Goal: Information Seeking & Learning: Learn about a topic

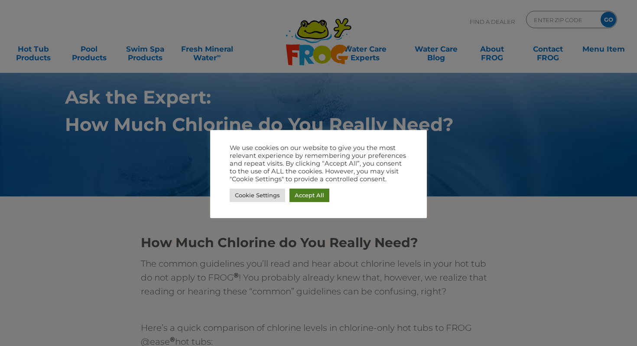
click at [326, 199] on link "Accept All" at bounding box center [310, 195] width 40 height 13
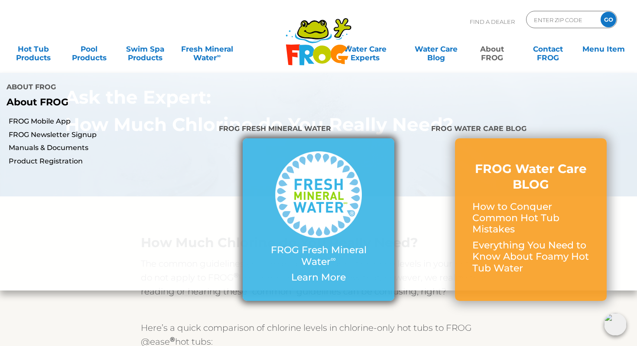
click at [280, 223] on img at bounding box center [318, 194] width 87 height 87
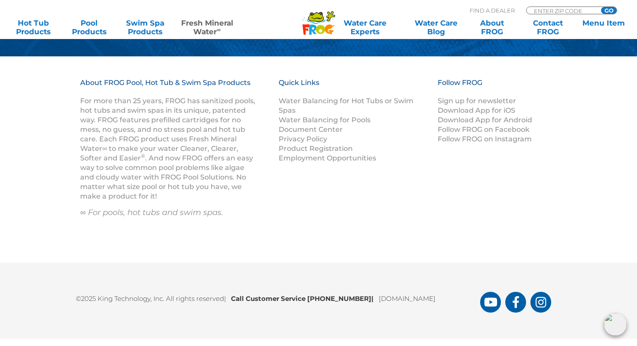
scroll to position [1279, 0]
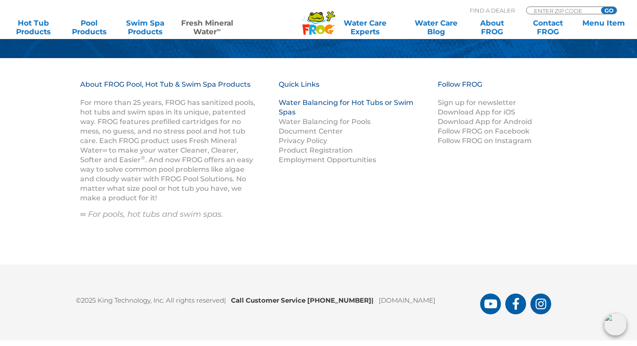
click at [335, 99] on link "Water Balancing for Hot Tubs or Swim Spas" at bounding box center [346, 107] width 135 height 18
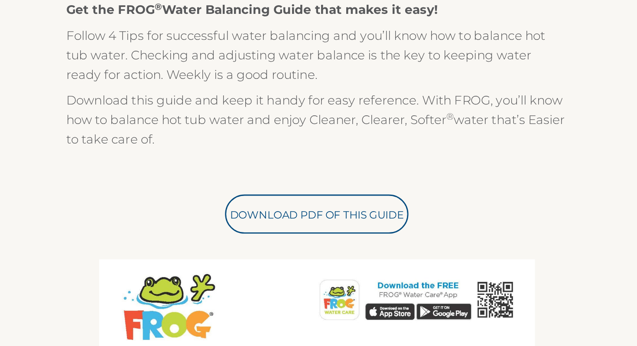
scroll to position [180, 0]
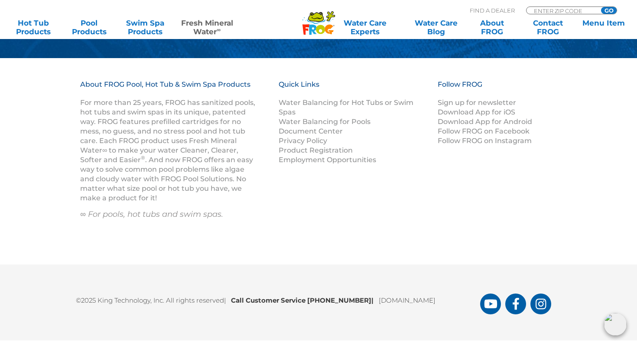
scroll to position [1275, 0]
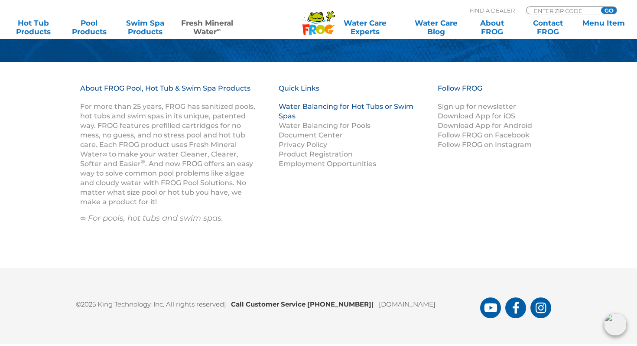
click at [327, 108] on link "Water Balancing for Hot Tubs or Swim Spas" at bounding box center [346, 111] width 135 height 18
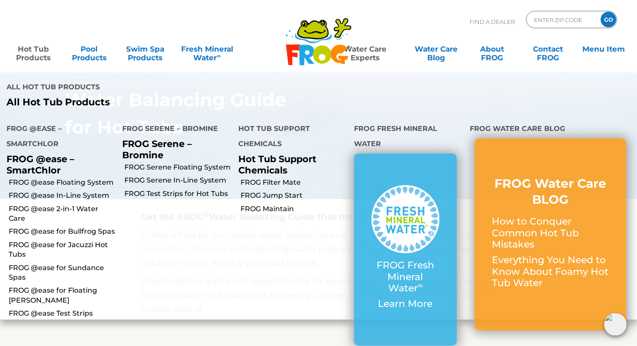
scroll to position [70, 0]
click at [60, 227] on link "FROG @ease for Bullfrog Spas" at bounding box center [62, 232] width 107 height 10
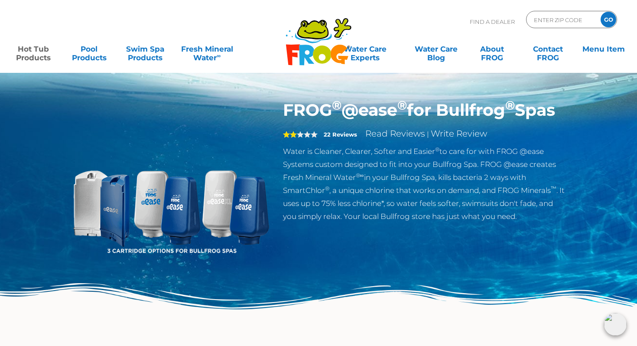
scroll to position [6, 0]
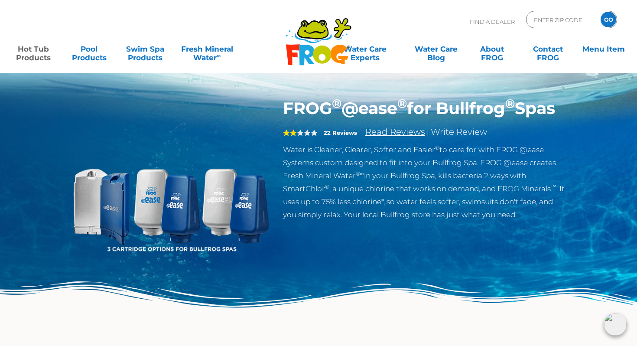
click at [406, 137] on link "Read Reviews" at bounding box center [396, 132] width 60 height 10
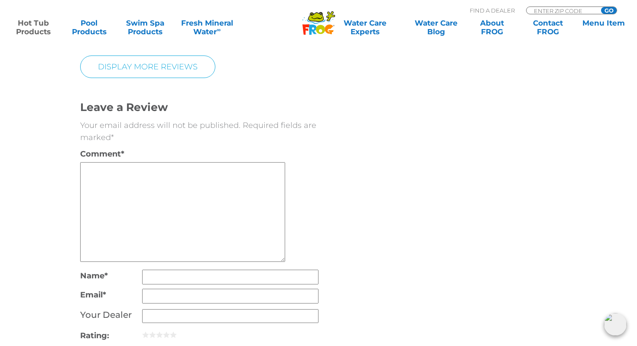
scroll to position [2362, 0]
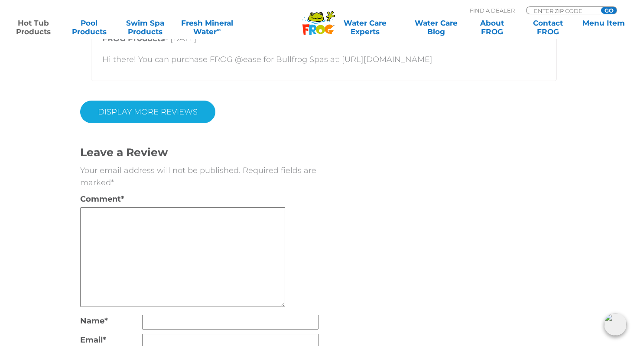
click at [155, 118] on link "Display More Reviews" at bounding box center [147, 112] width 135 height 23
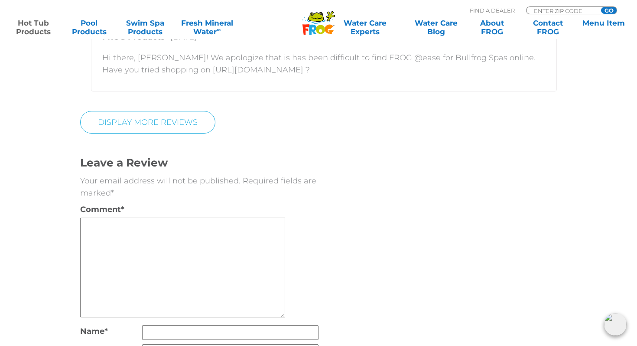
scroll to position [3162, 0]
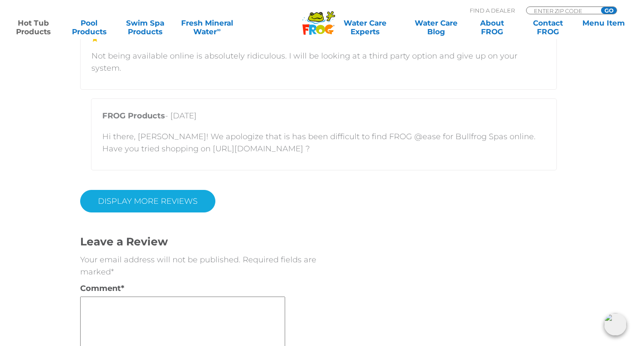
click at [173, 190] on link "DISPLAY MORE REVIEWS" at bounding box center [147, 201] width 135 height 23
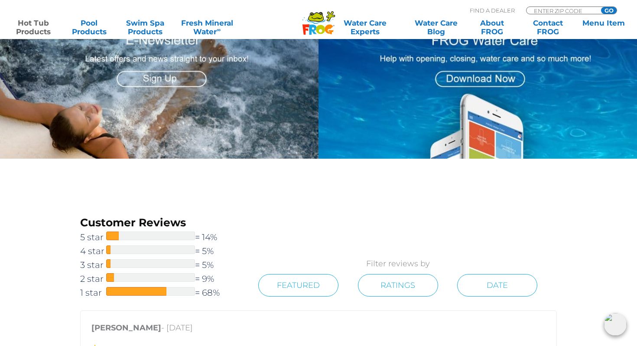
scroll to position [1376, 0]
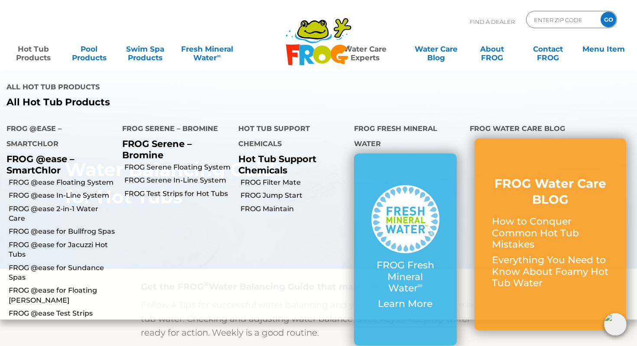
click at [33, 52] on link "Hot Tub Products" at bounding box center [33, 48] width 49 height 17
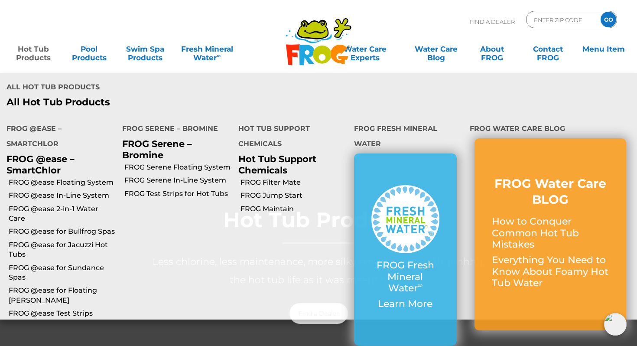
scroll to position [7, 0]
click at [62, 227] on link "FROG @ease for Bullfrog Spas" at bounding box center [62, 232] width 107 height 10
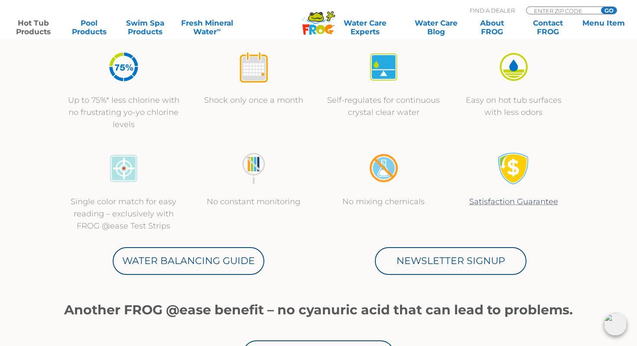
scroll to position [295, 0]
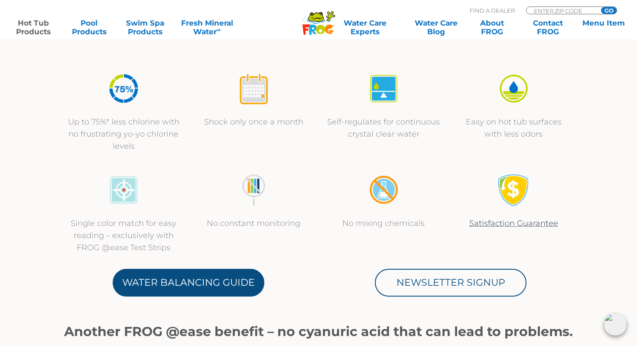
click at [208, 277] on link "Water Balancing Guide" at bounding box center [189, 283] width 152 height 28
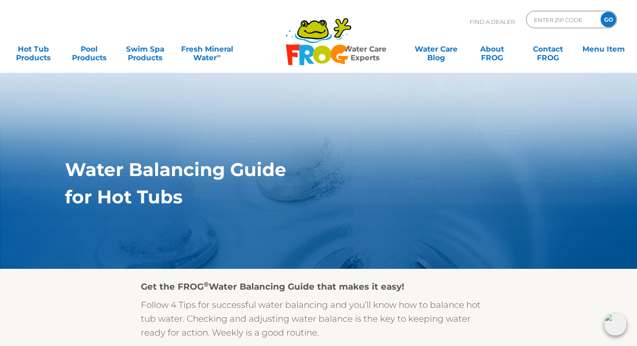
click at [464, 186] on div "Water Balancing Guide for Hot Tubs" at bounding box center [298, 183] width 467 height 48
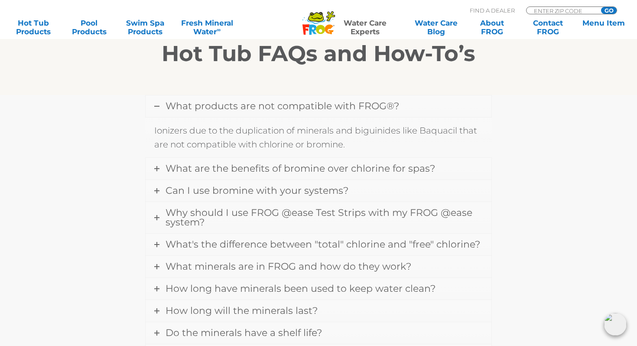
scroll to position [247, 0]
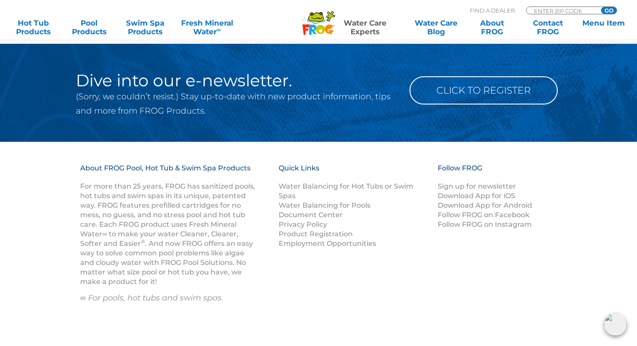
scroll to position [1364, 0]
